Goal: Information Seeking & Learning: Compare options

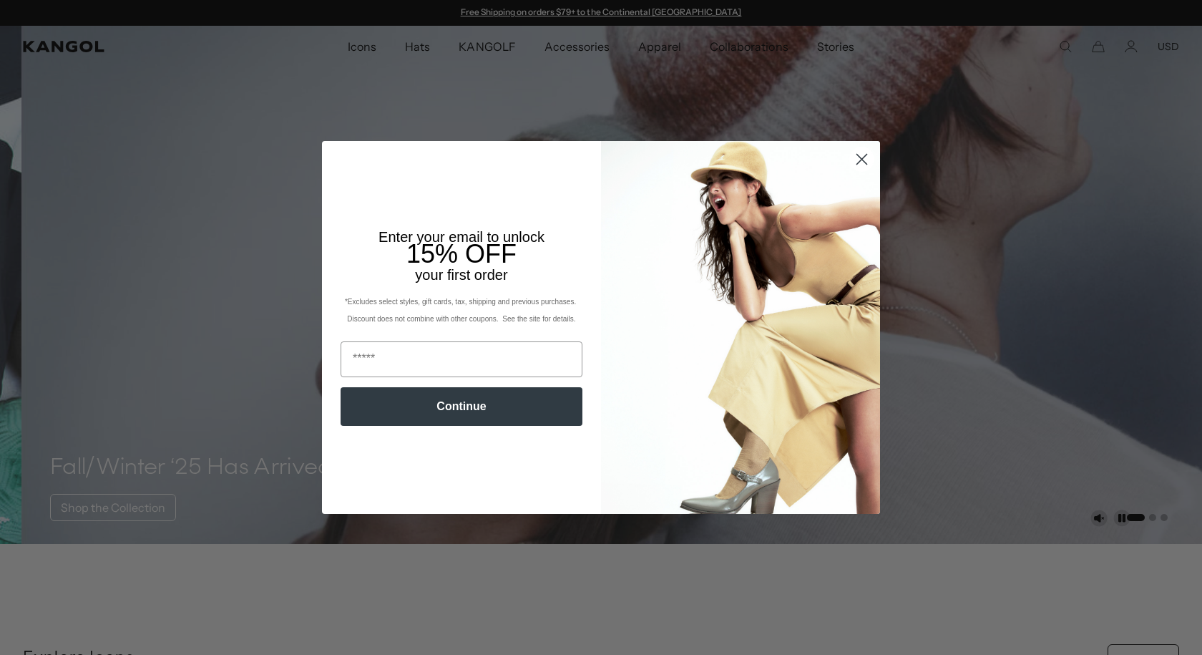
click at [857, 155] on icon "Close dialog" at bounding box center [862, 160] width 10 height 10
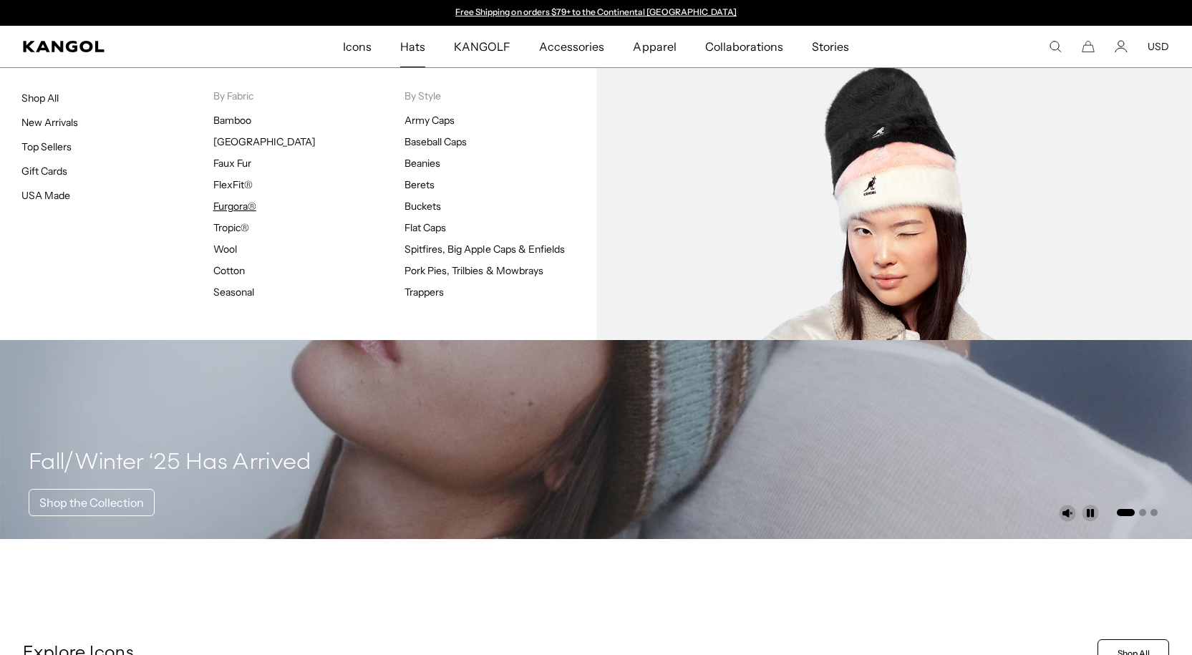
click at [244, 205] on link "Furgora®" at bounding box center [234, 206] width 43 height 13
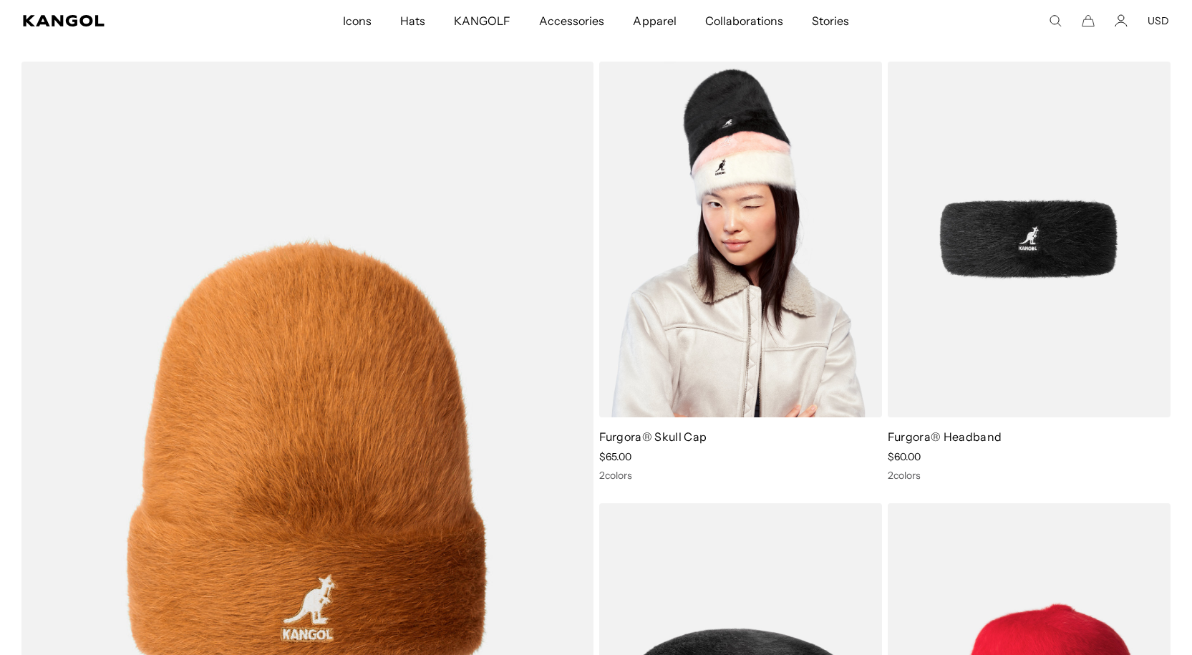
scroll to position [1002, 0]
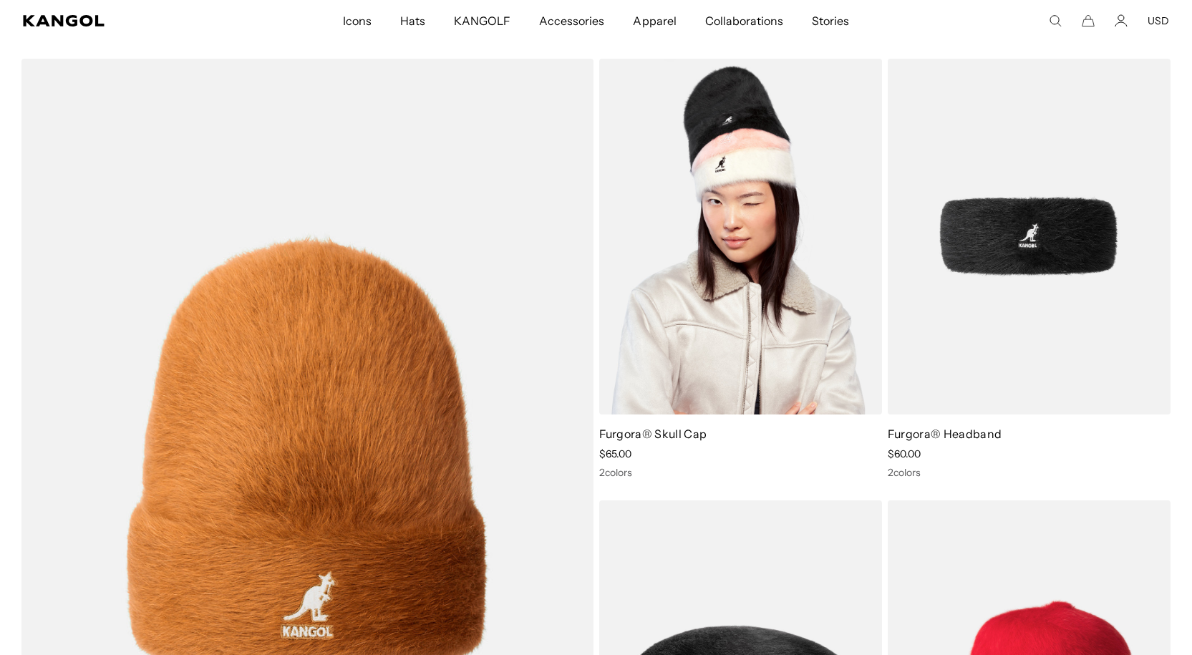
click at [671, 279] on img at bounding box center [740, 236] width 283 height 355
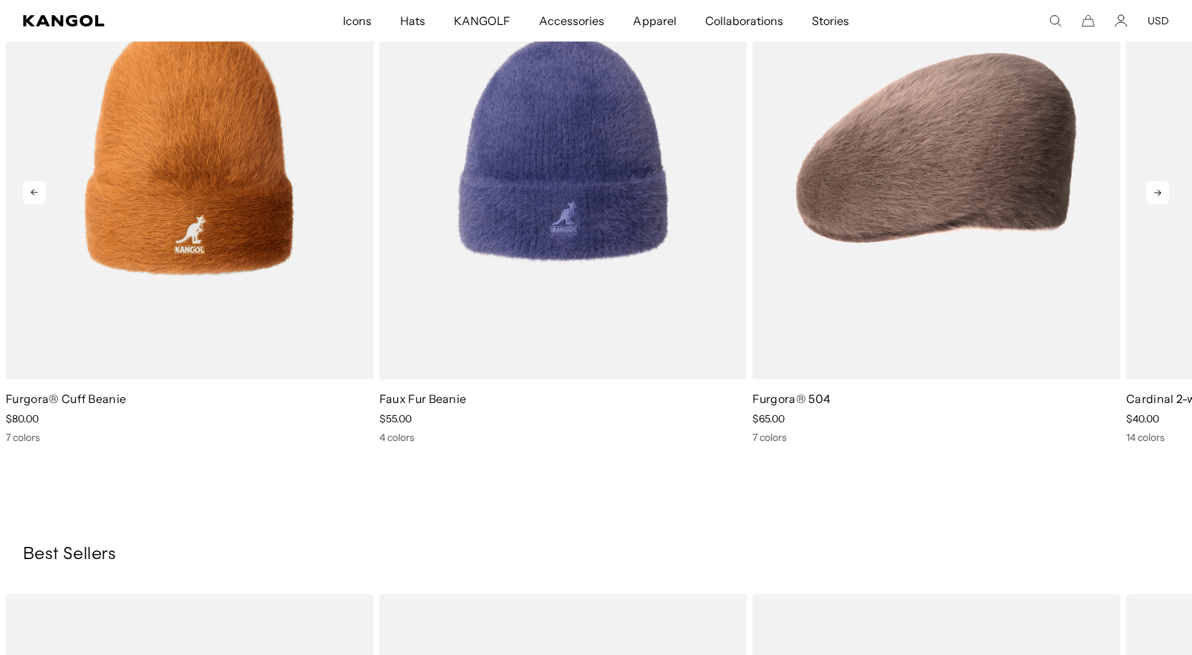
scroll to position [573, 0]
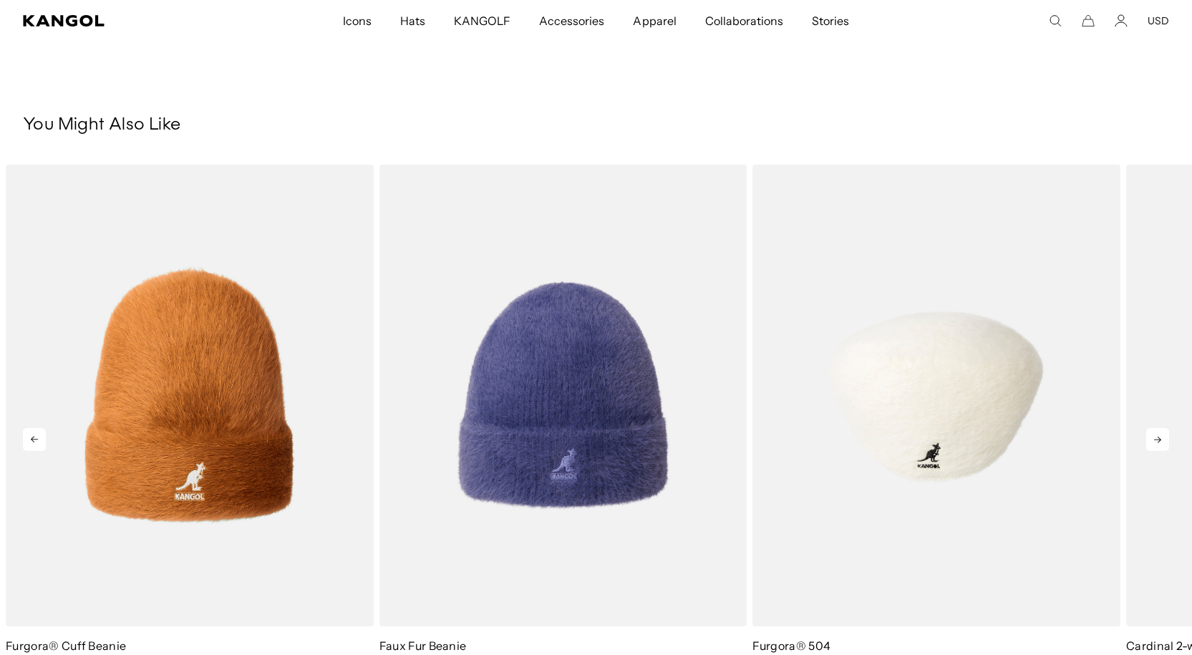
click at [889, 282] on img "3 of 5" at bounding box center [936, 396] width 368 height 462
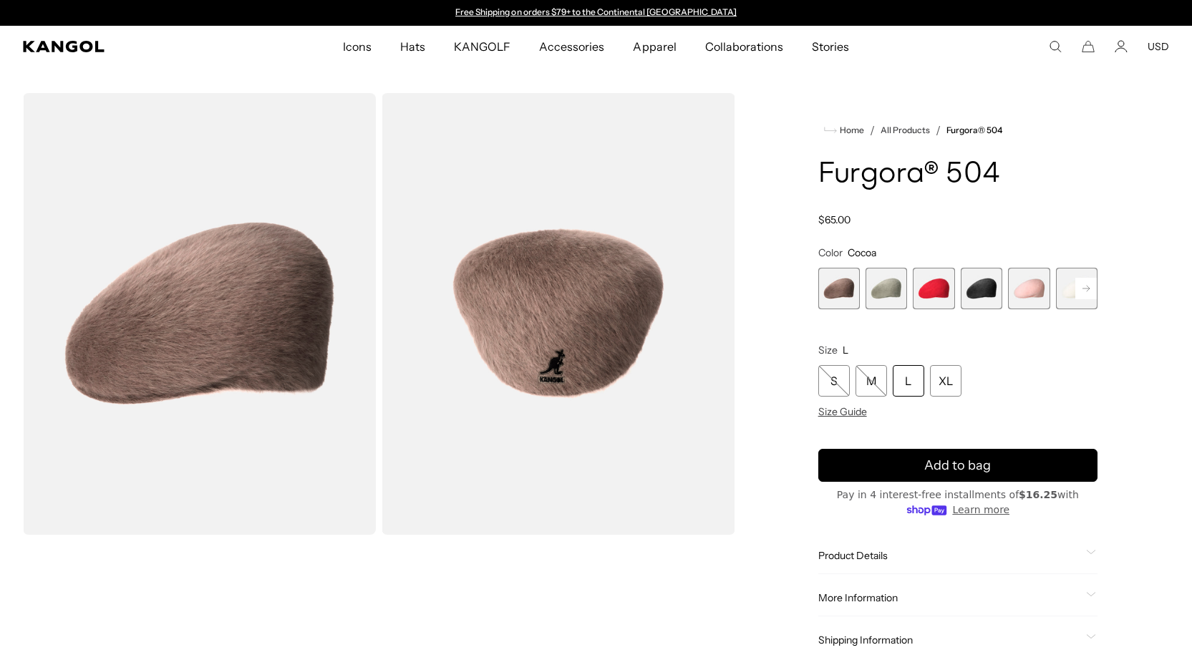
click at [940, 284] on span "3 of 7" at bounding box center [934, 289] width 42 height 42
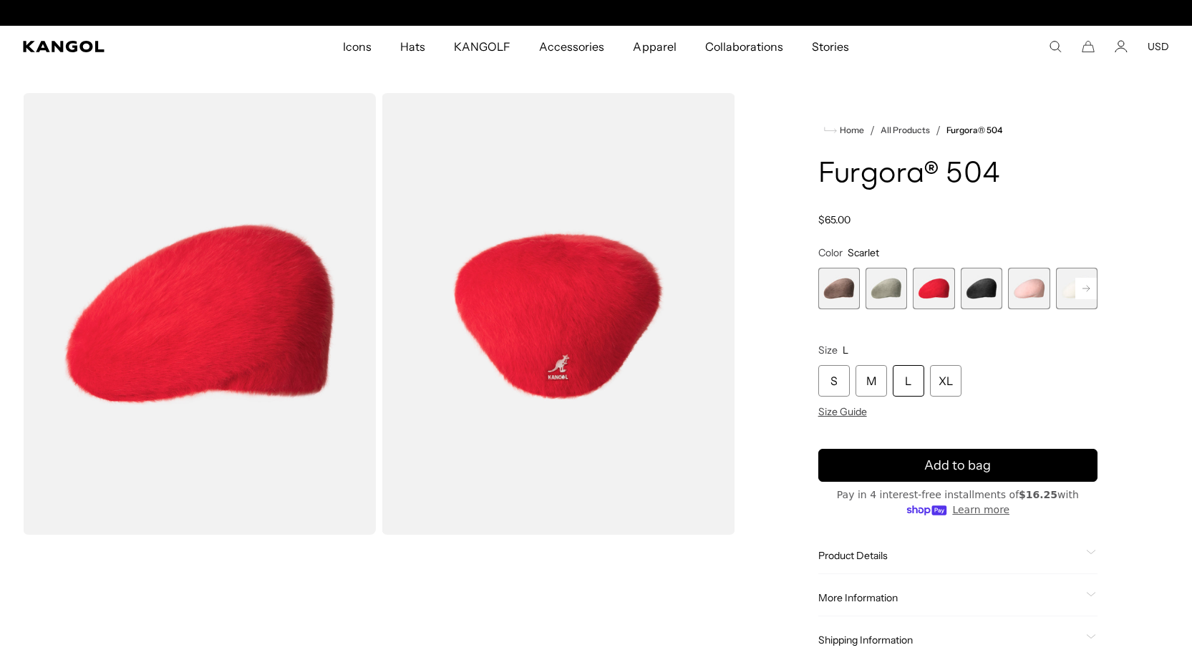
scroll to position [0, 295]
click at [1024, 277] on span "5 of 7" at bounding box center [1029, 289] width 42 height 42
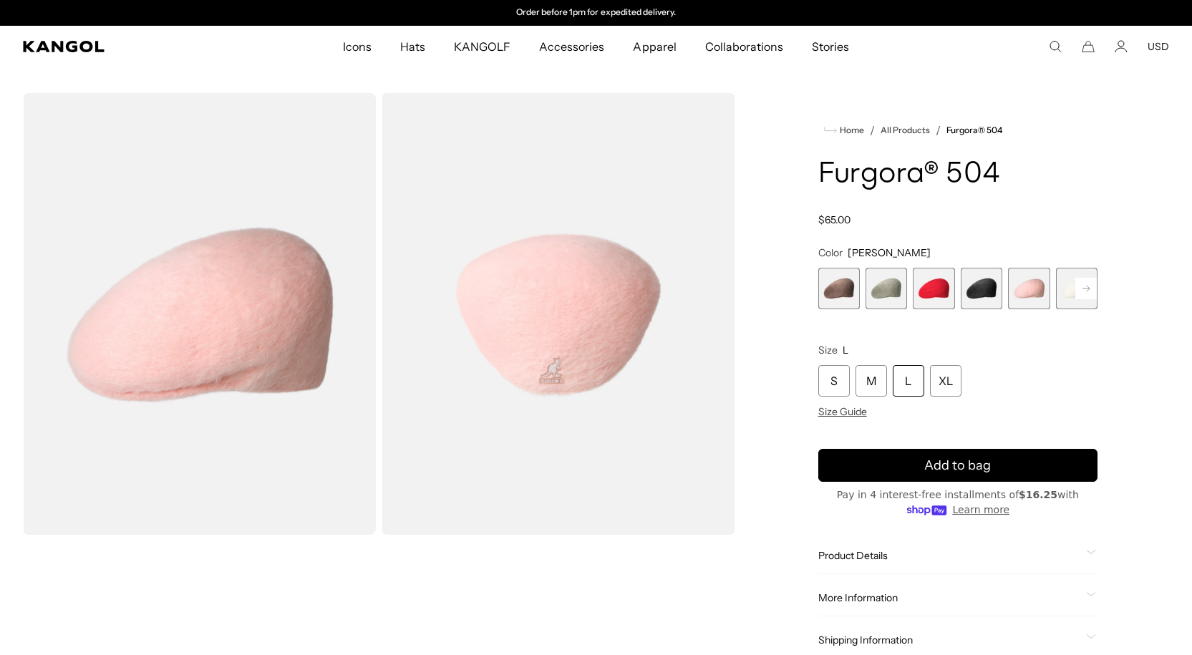
click at [1094, 283] on rect at bounding box center [1085, 288] width 21 height 21
click at [1026, 288] on span "6 of 7" at bounding box center [1029, 289] width 42 height 42
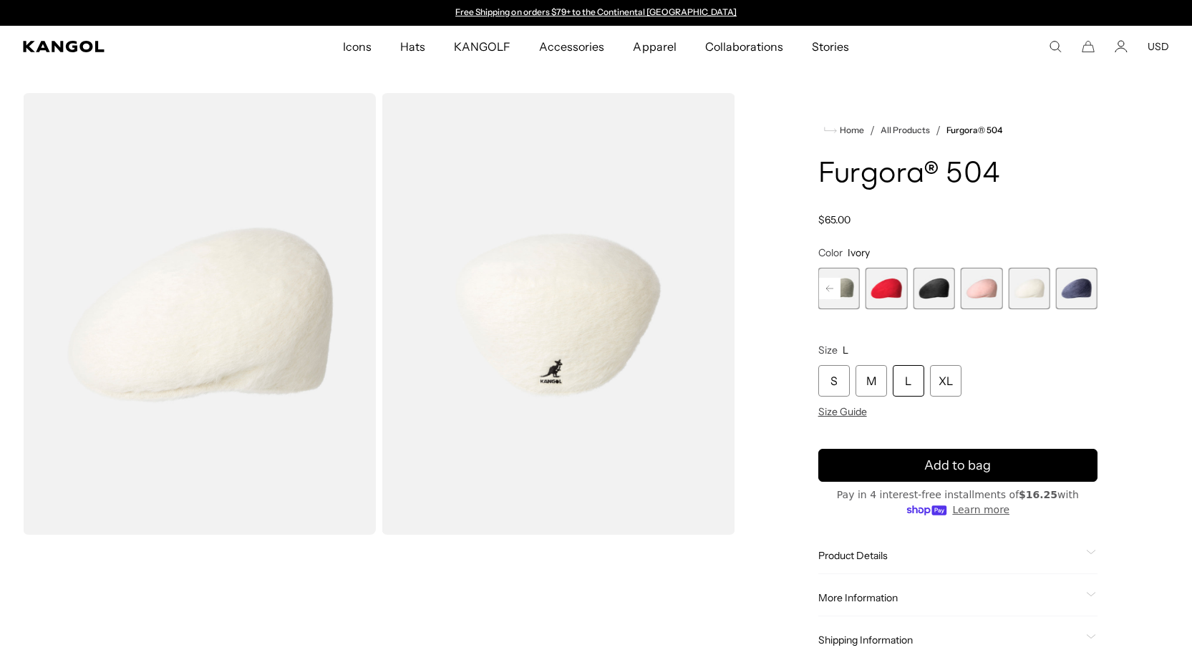
click at [1090, 285] on span "7 of 7" at bounding box center [1077, 289] width 42 height 42
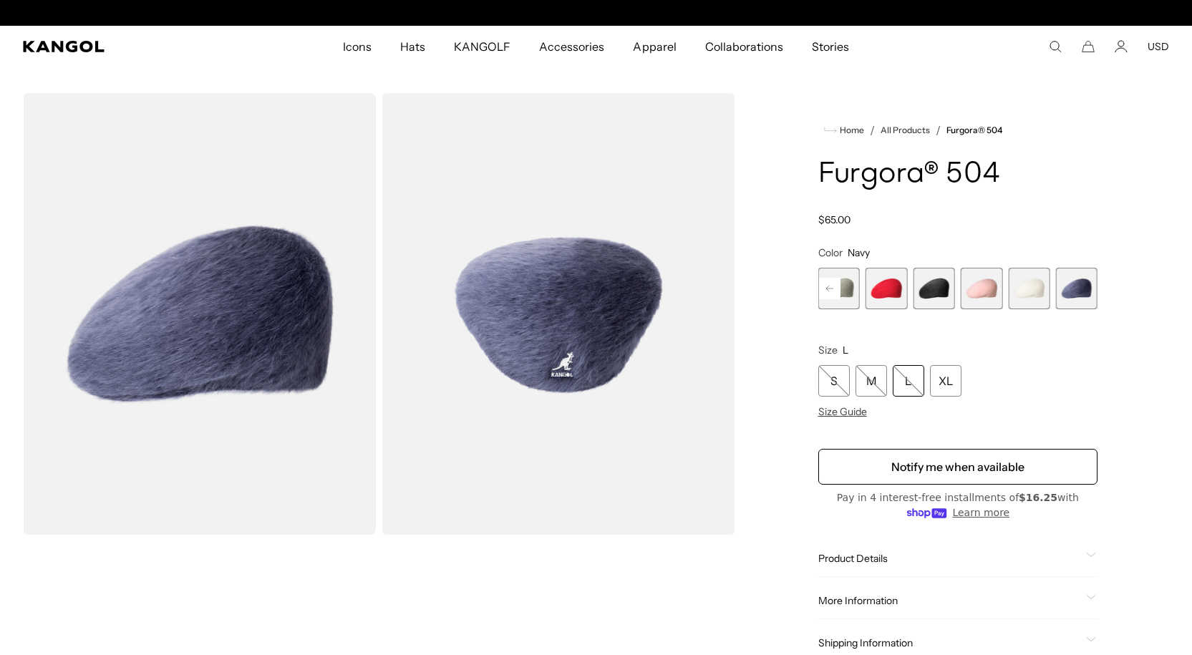
click at [973, 301] on span "5 of 7" at bounding box center [982, 289] width 42 height 42
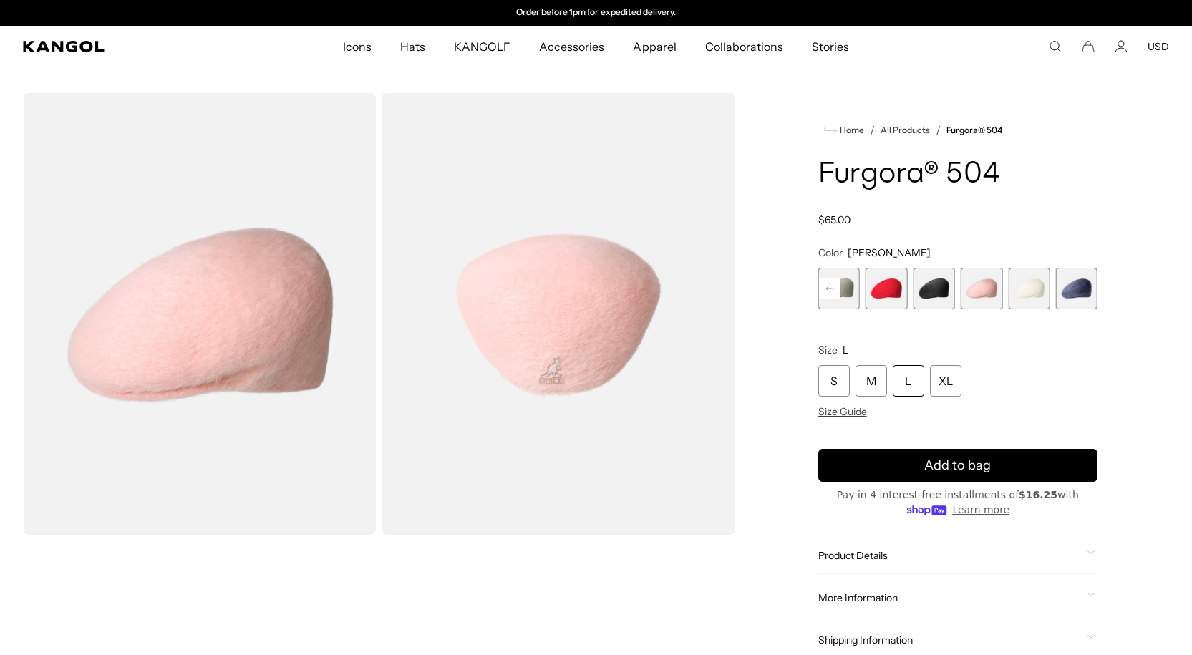
click at [942, 297] on span "4 of 7" at bounding box center [934, 289] width 42 height 42
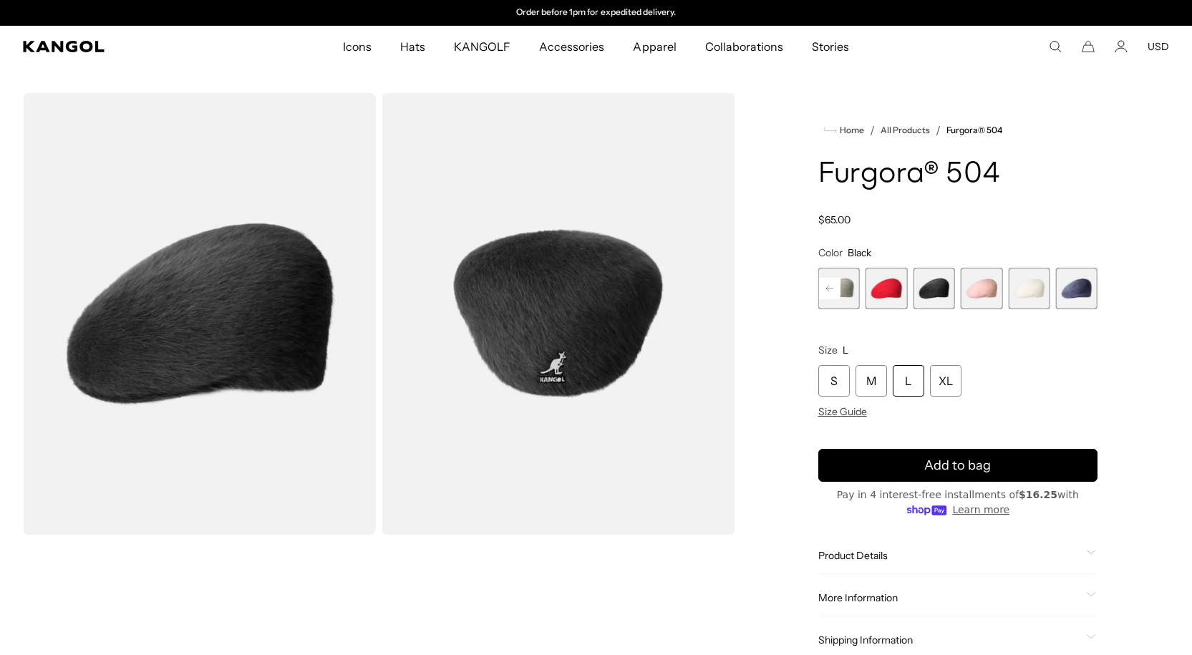
click at [876, 295] on span "3 of 7" at bounding box center [886, 289] width 42 height 42
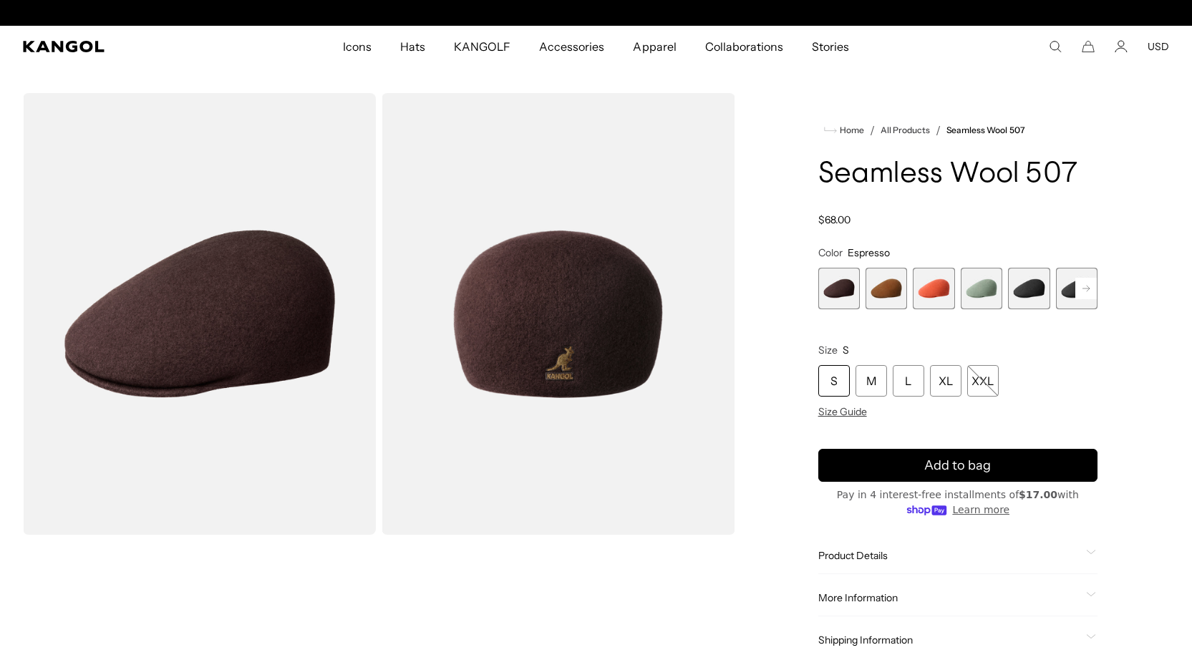
click at [1083, 293] on rect at bounding box center [1085, 288] width 21 height 21
click at [1090, 286] on rect at bounding box center [1085, 288] width 21 height 21
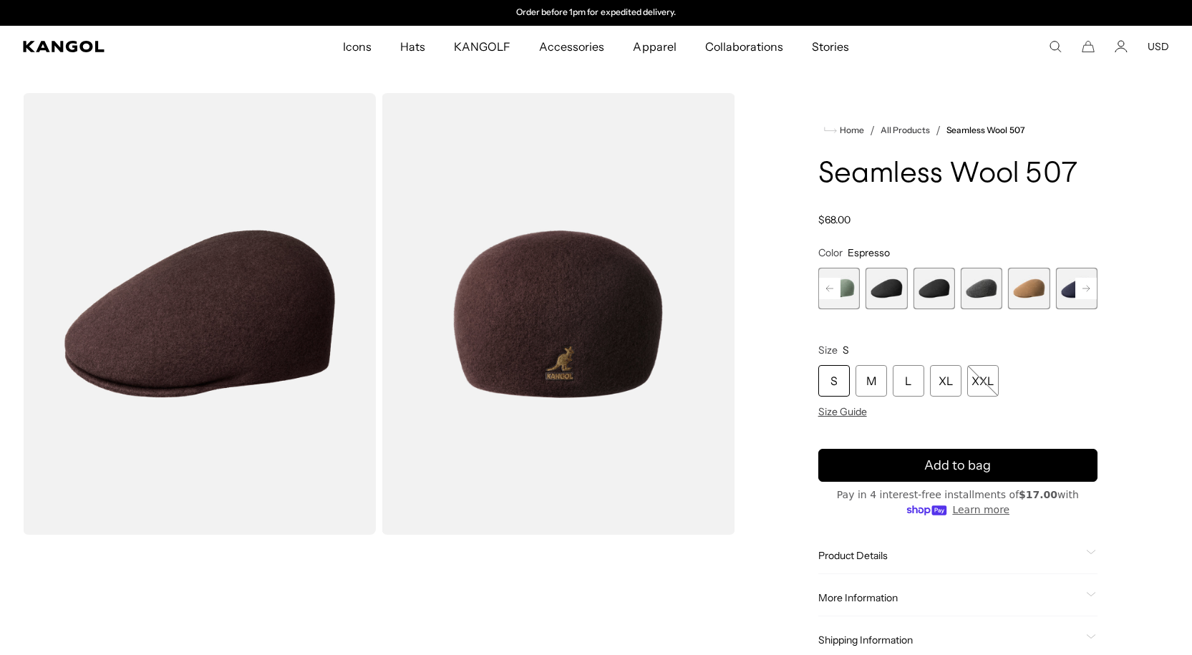
click at [1090, 286] on div "Previous Next Espresso Variant sold out or unavailable Rustic Caramel Variant s…" at bounding box center [957, 289] width 279 height 42
click at [1090, 286] on span "9 of 9" at bounding box center [1077, 289] width 42 height 42
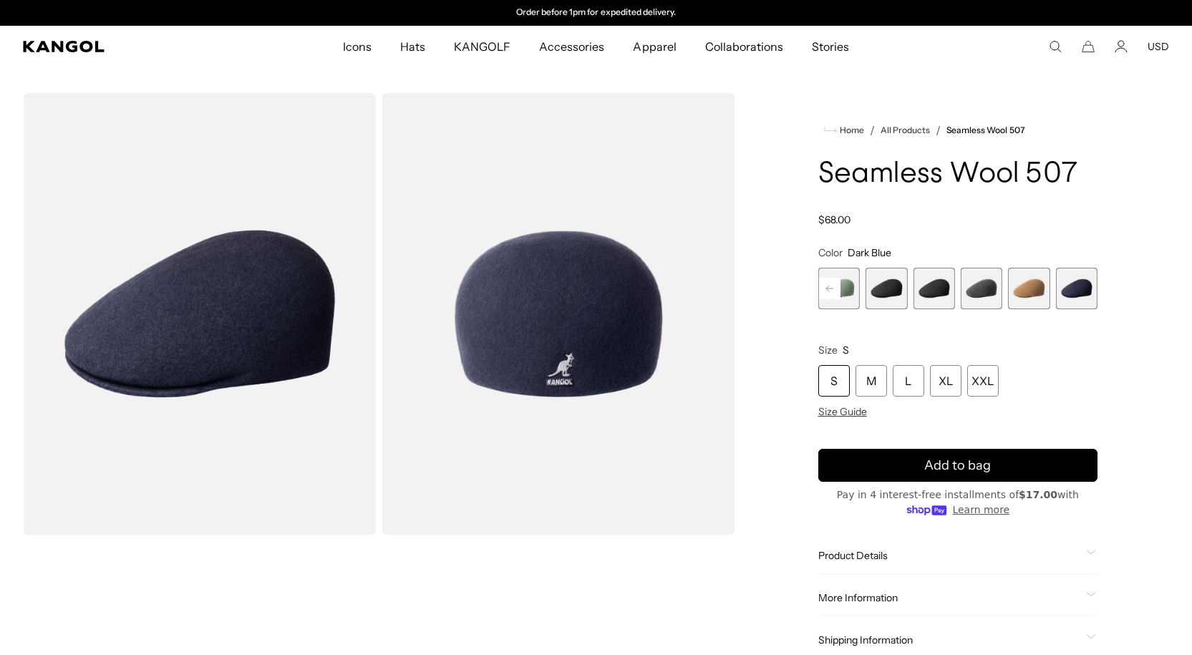
click at [1041, 295] on span "8 of 9" at bounding box center [1029, 289] width 42 height 42
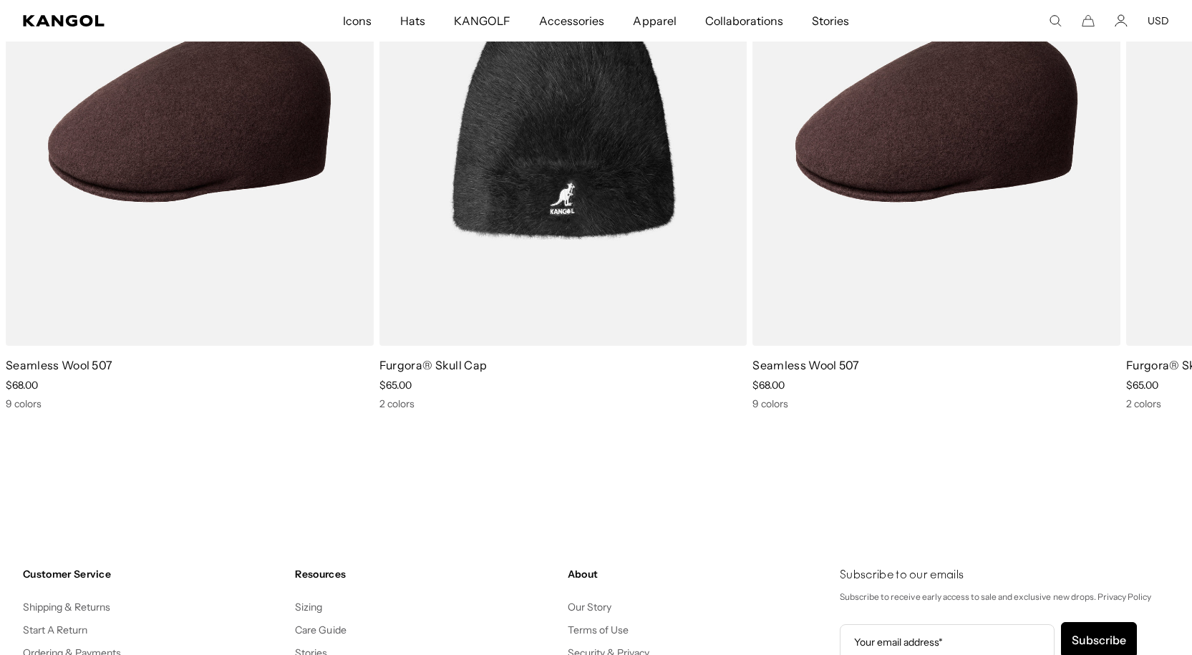
scroll to position [0, 295]
